Goal: Transaction & Acquisition: Purchase product/service

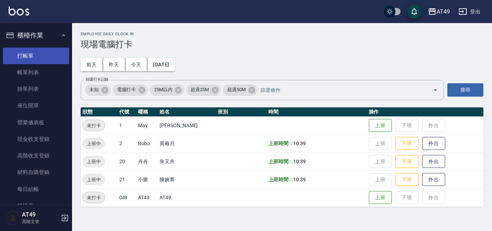
click at [18, 58] on link "打帳單" at bounding box center [36, 56] width 66 height 17
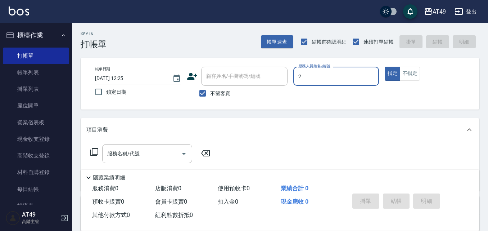
type input "2"
type button "true"
type input "Bobo-2"
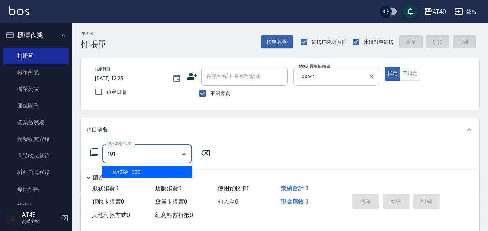
type input "一般洗髮(101)"
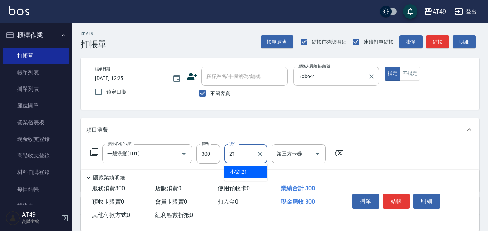
type input "小樂-21"
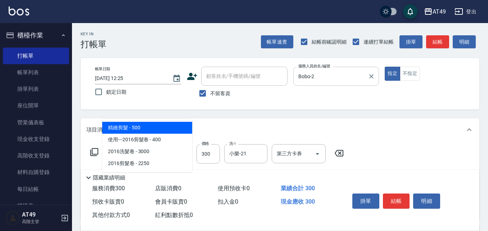
type input "精緻剪髮(201)"
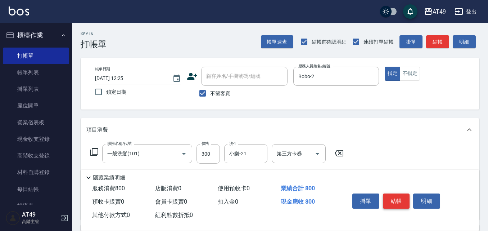
click at [406, 200] on button "結帳" at bounding box center [396, 200] width 27 height 15
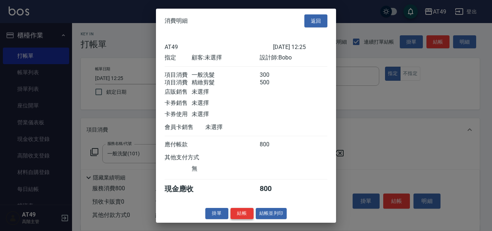
click at [244, 217] on button "結帳" at bounding box center [241, 213] width 23 height 11
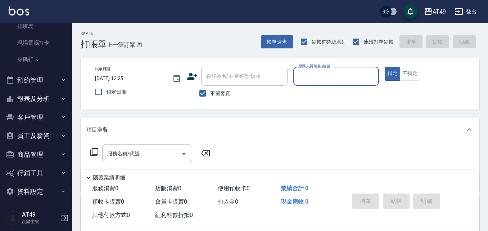
scroll to position [180, 0]
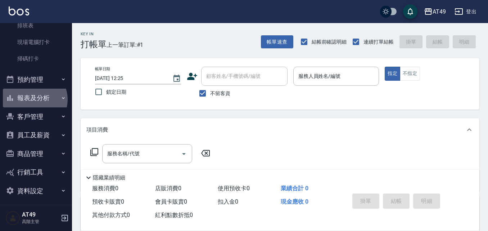
click at [34, 99] on button "報表及分析" at bounding box center [36, 98] width 66 height 19
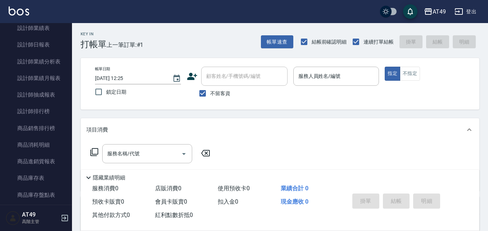
scroll to position [504, 0]
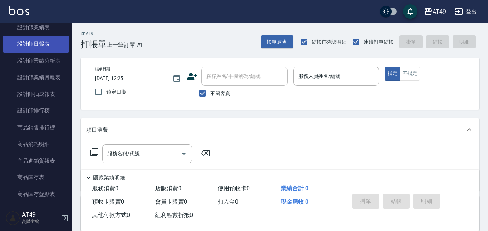
click at [42, 46] on link "設計師日報表" at bounding box center [36, 44] width 66 height 17
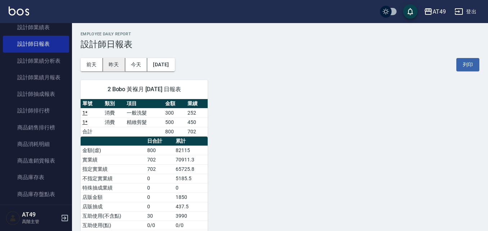
click at [112, 62] on button "昨天" at bounding box center [114, 64] width 22 height 13
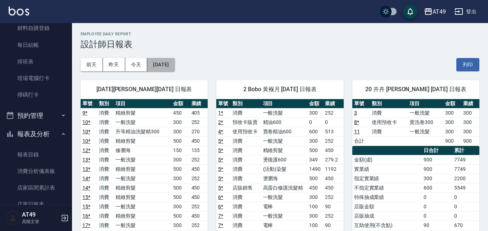
click at [168, 63] on button "[DATE]" at bounding box center [160, 64] width 27 height 13
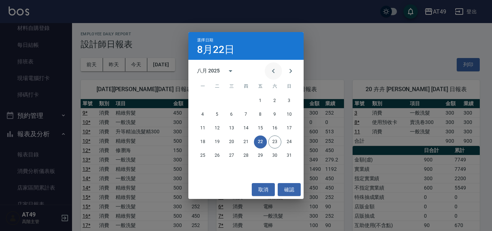
click at [271, 69] on icon "Previous month" at bounding box center [273, 71] width 9 height 9
click at [218, 139] on button "22" at bounding box center [217, 141] width 13 height 13
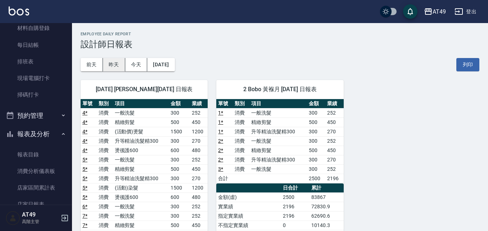
click at [114, 67] on button "昨天" at bounding box center [114, 64] width 22 height 13
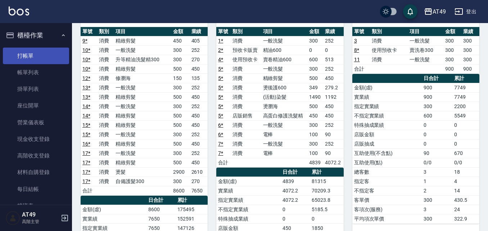
click at [30, 51] on link "打帳單" at bounding box center [36, 56] width 66 height 17
